Goal: Find specific page/section: Find specific page/section

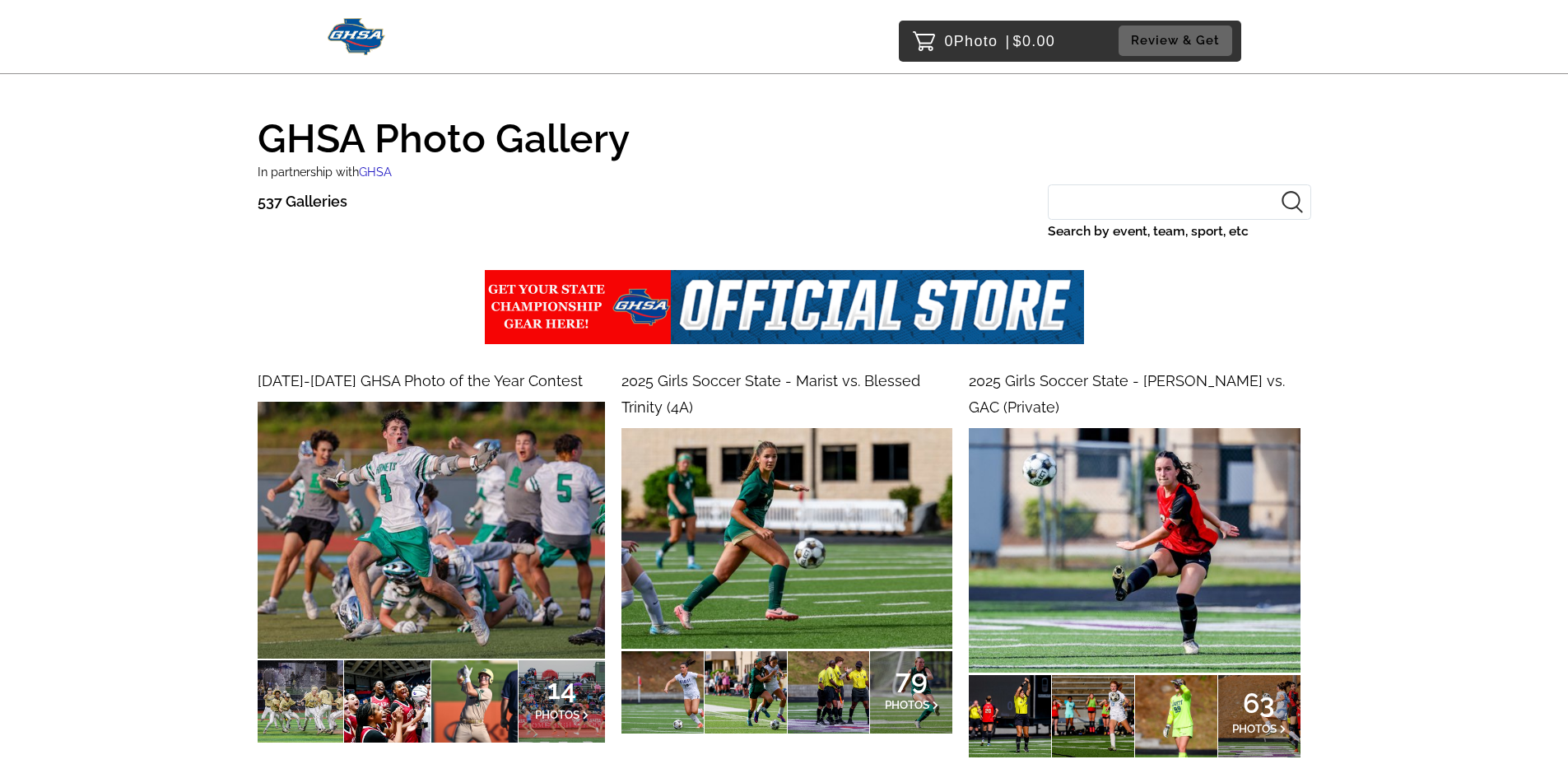
click at [1143, 188] on input "Search by event, team, sport, etc" at bounding box center [1179, 201] width 263 height 35
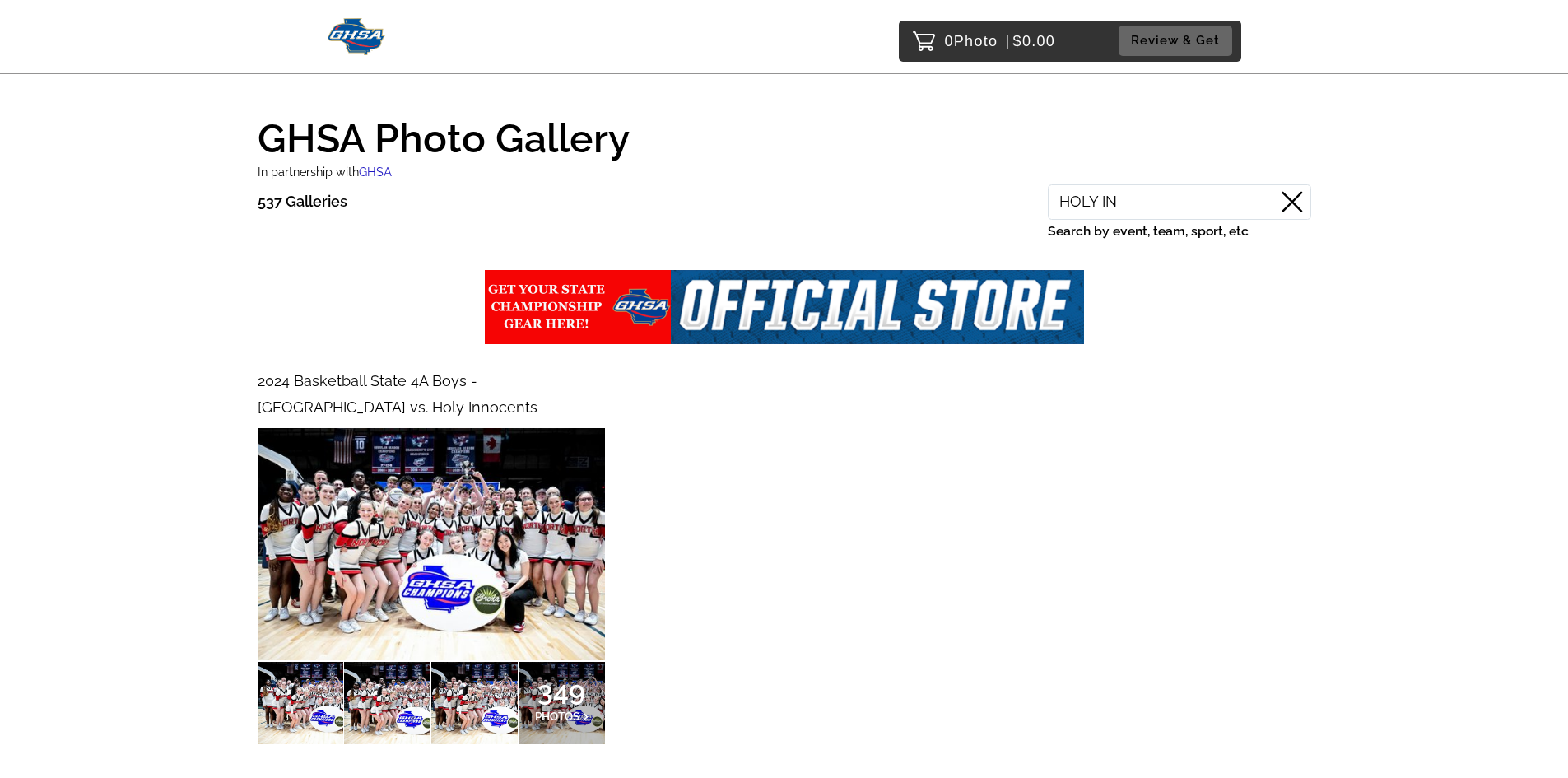
type input "HOLY IN"
click at [368, 383] on span "2024 Basketball State 4A Boys - [GEOGRAPHIC_DATA] vs. Holy Innocents" at bounding box center [398, 394] width 280 height 44
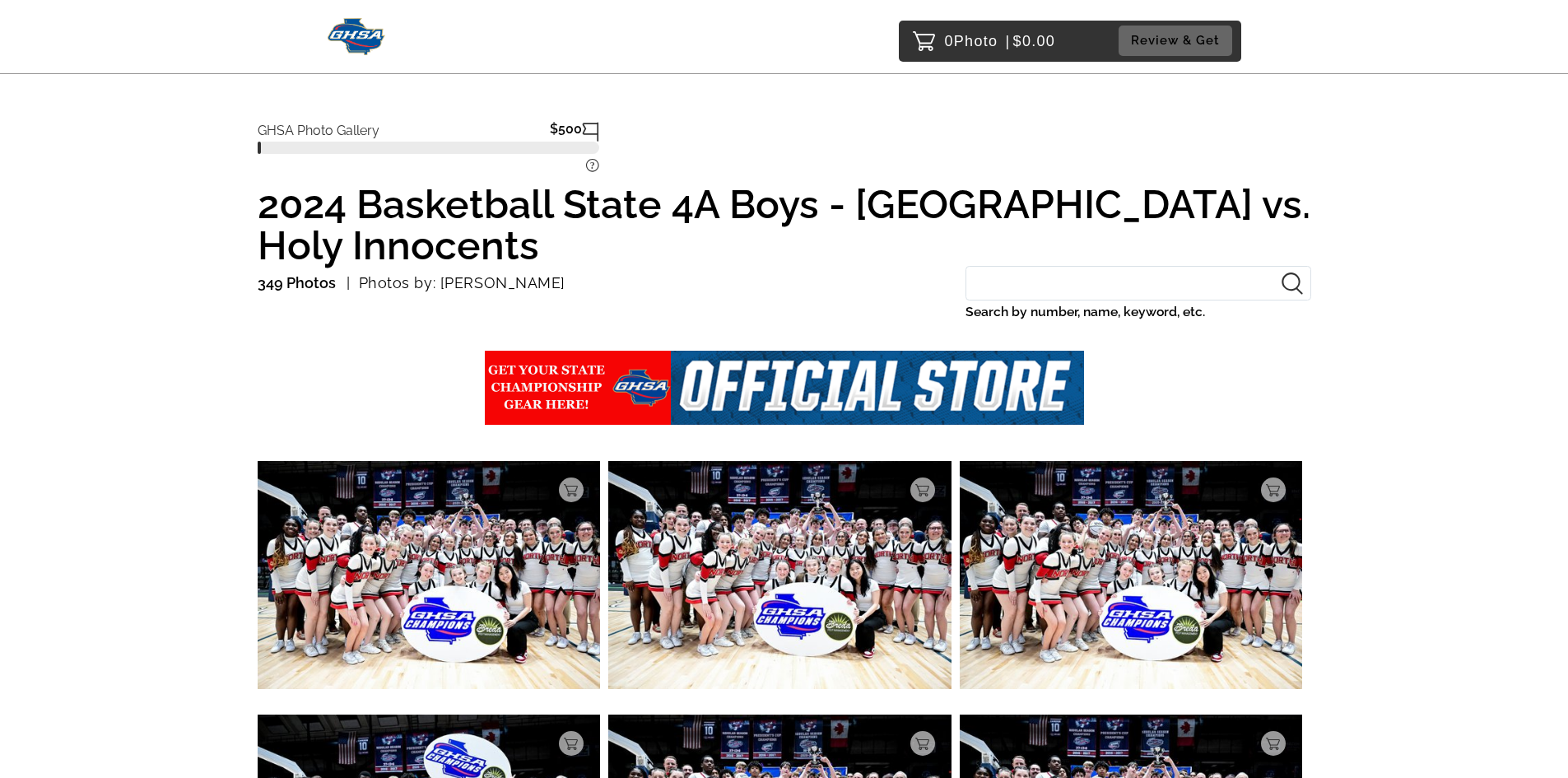
click at [1031, 282] on input "Search by number, name, keyword, etc." at bounding box center [1138, 284] width 346 height 35
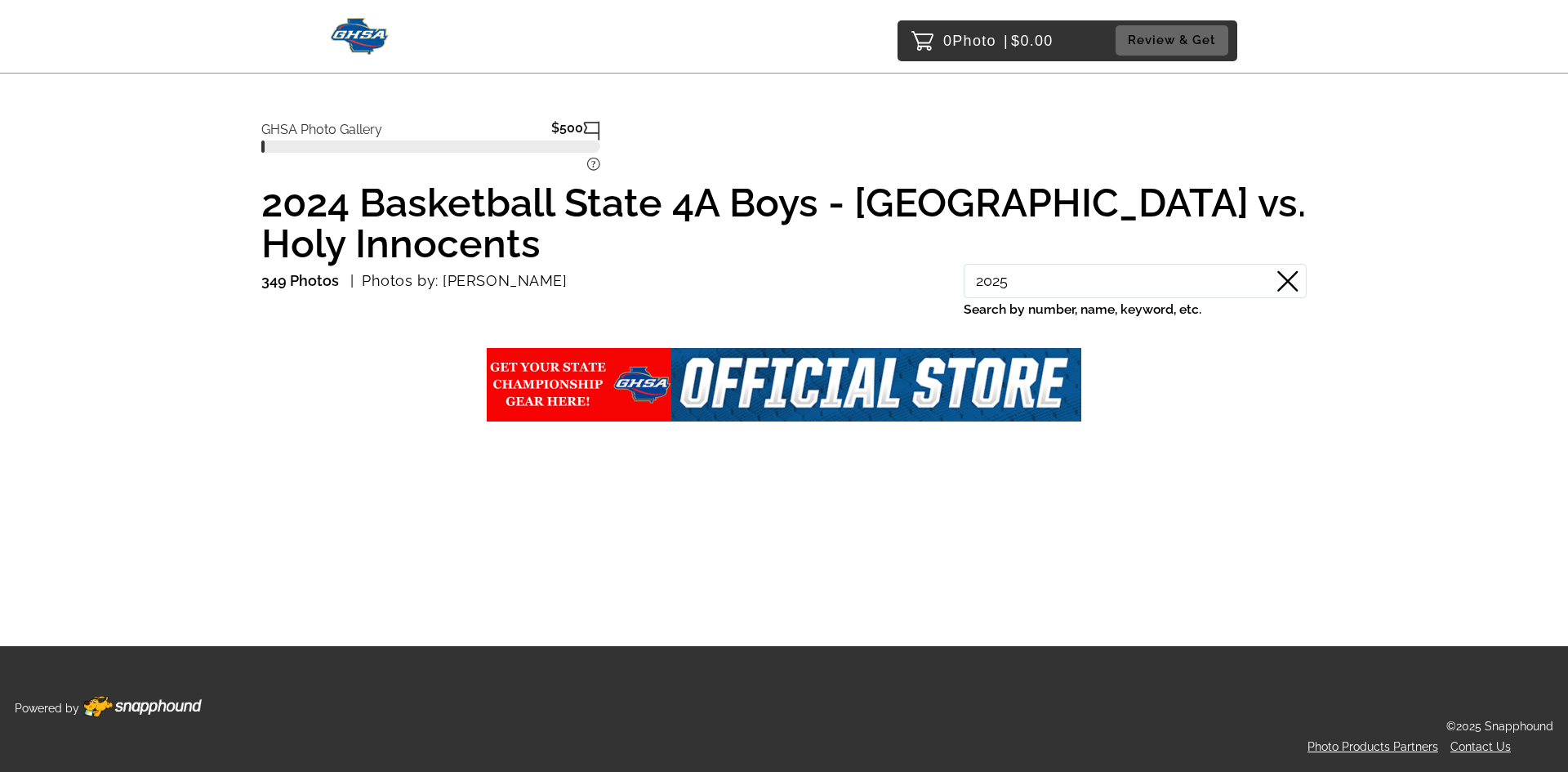
type input "2025"
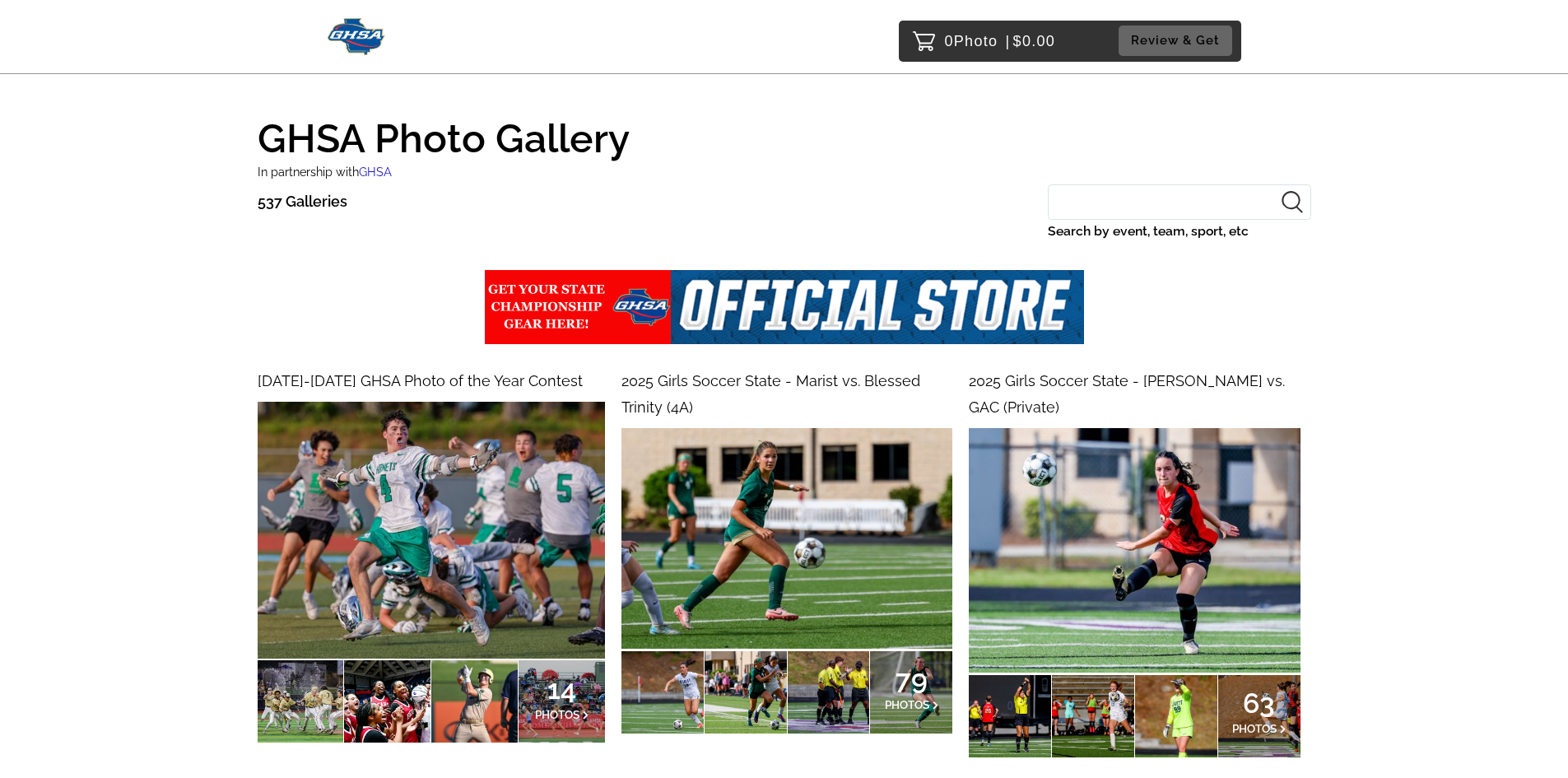
click at [1105, 214] on input "Search by event, team, sport, etc" at bounding box center [1179, 201] width 263 height 35
